Goal: Find specific page/section: Find specific page/section

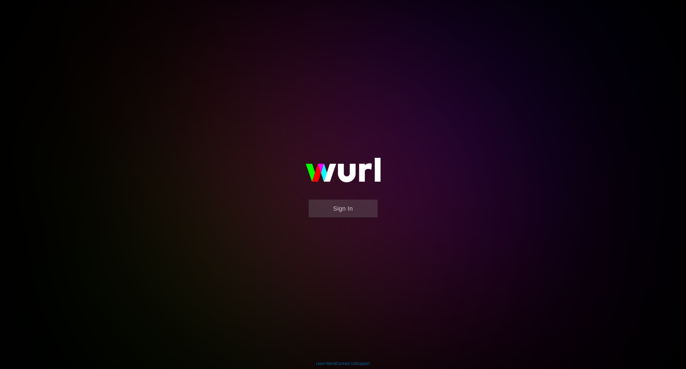
click at [340, 206] on button "Sign In" at bounding box center [343, 208] width 69 height 18
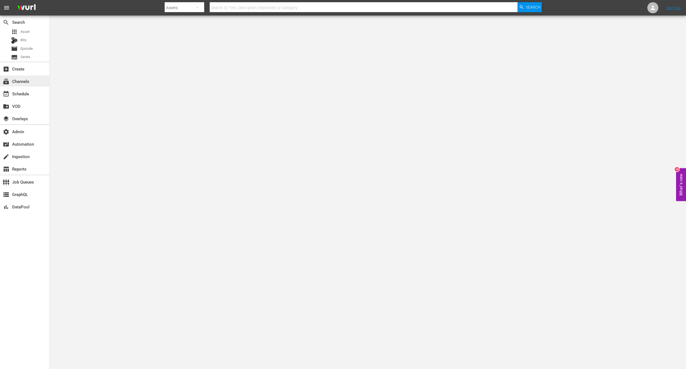
click at [27, 82] on div "subscriptions Channels" at bounding box center [15, 80] width 31 height 5
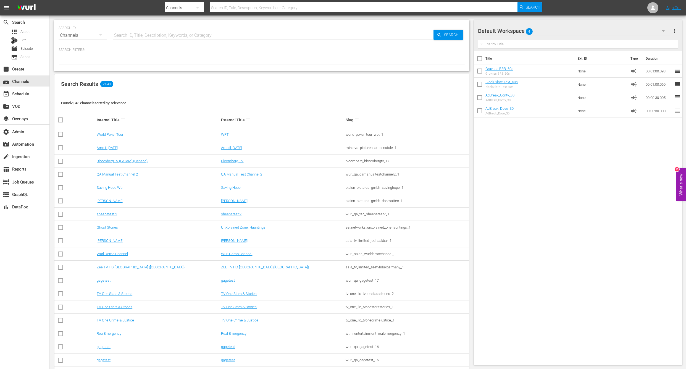
click at [132, 36] on input "text" at bounding box center [273, 35] width 321 height 13
type input "ifc"
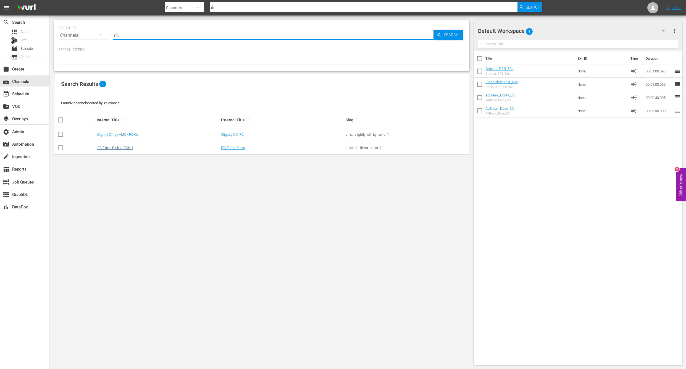
type input "ifc"
click at [97, 149] on link "IFC Films Picks - ROKU" at bounding box center [115, 148] width 36 height 4
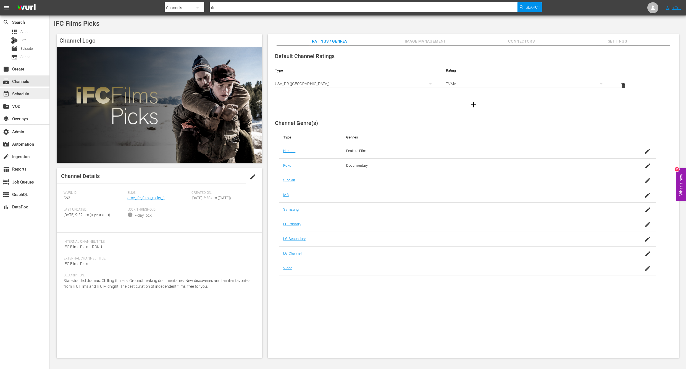
click at [26, 97] on div "event_available Schedule" at bounding box center [24, 93] width 49 height 11
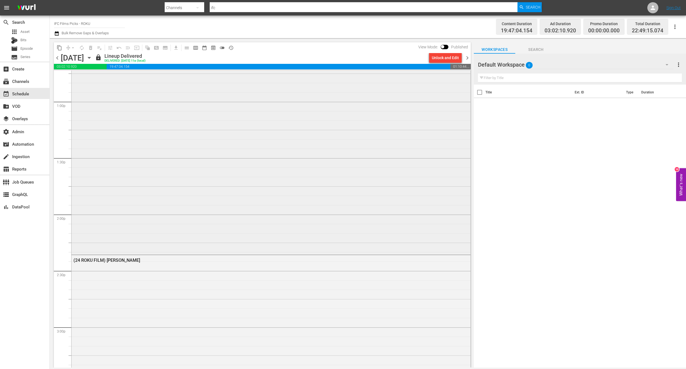
scroll to position [1435, 0]
